Goal: Task Accomplishment & Management: Manage account settings

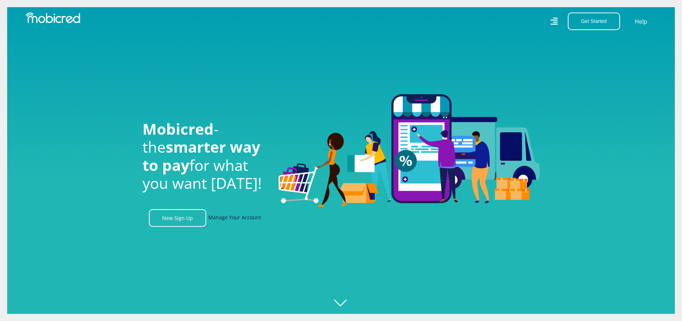
click at [223, 219] on link "Manage Your Account" at bounding box center [234, 218] width 53 height 18
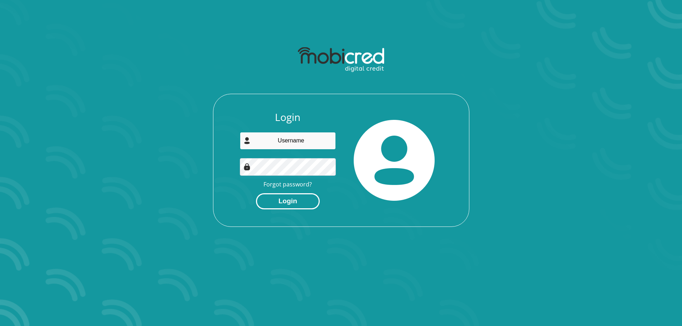
type input "[EMAIL_ADDRESS][PERSON_NAME][DOMAIN_NAME]"
click at [292, 197] on button "Login" at bounding box center [288, 201] width 64 height 16
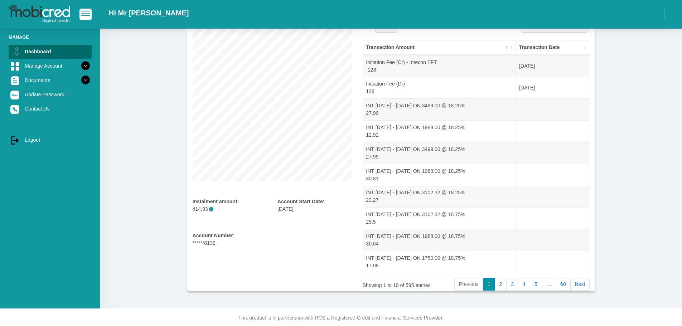
scroll to position [72, 0]
